Goal: Find specific page/section: Find specific page/section

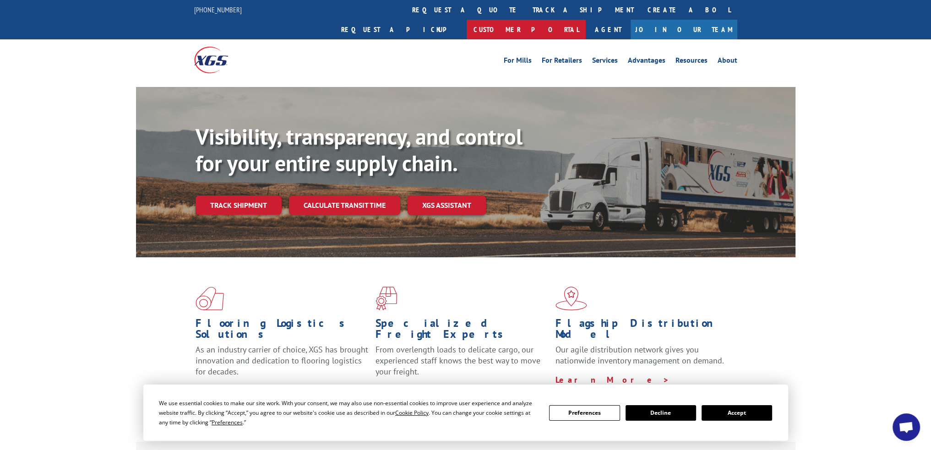
click at [586, 20] on link "Customer Portal" at bounding box center [526, 30] width 119 height 20
